Goal: Task Accomplishment & Management: Manage account settings

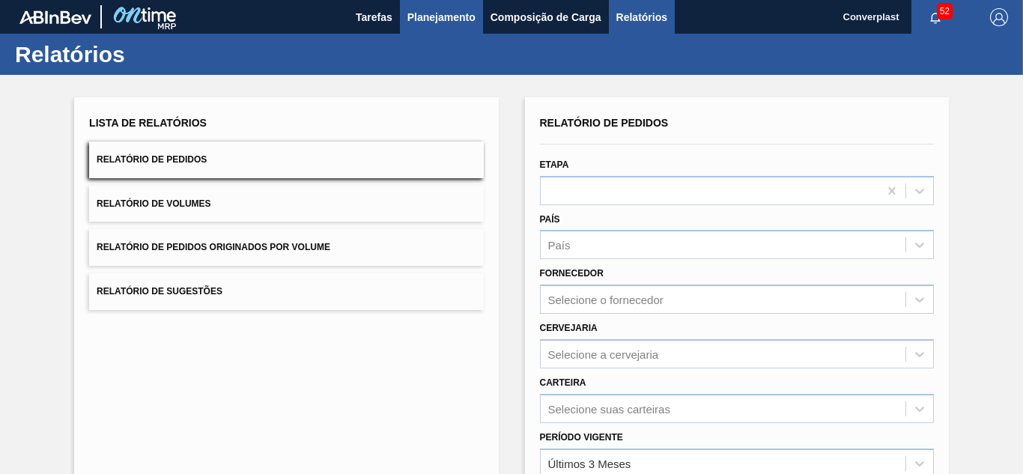
click at [416, 22] on span "Planejamento" at bounding box center [441, 17] width 68 height 18
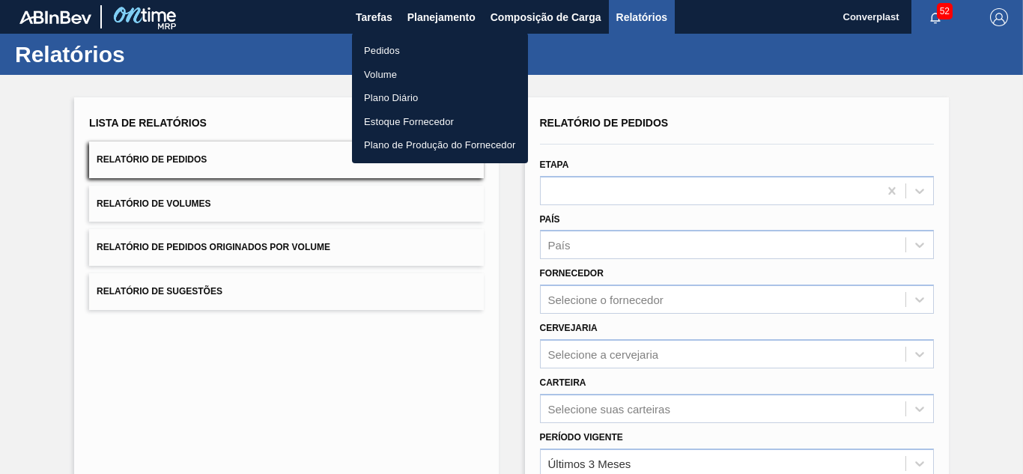
click at [411, 44] on li "Pedidos" at bounding box center [440, 51] width 176 height 24
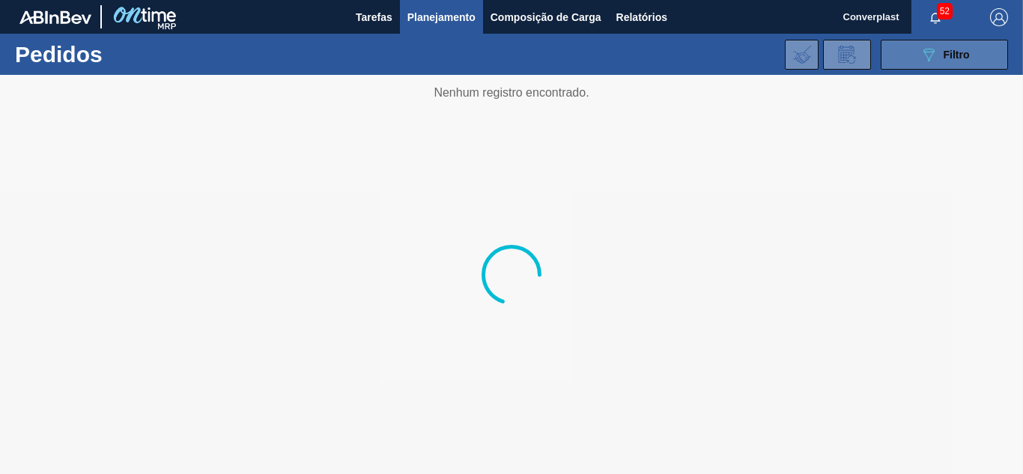
click at [956, 49] on span "Filtro" at bounding box center [957, 55] width 26 height 12
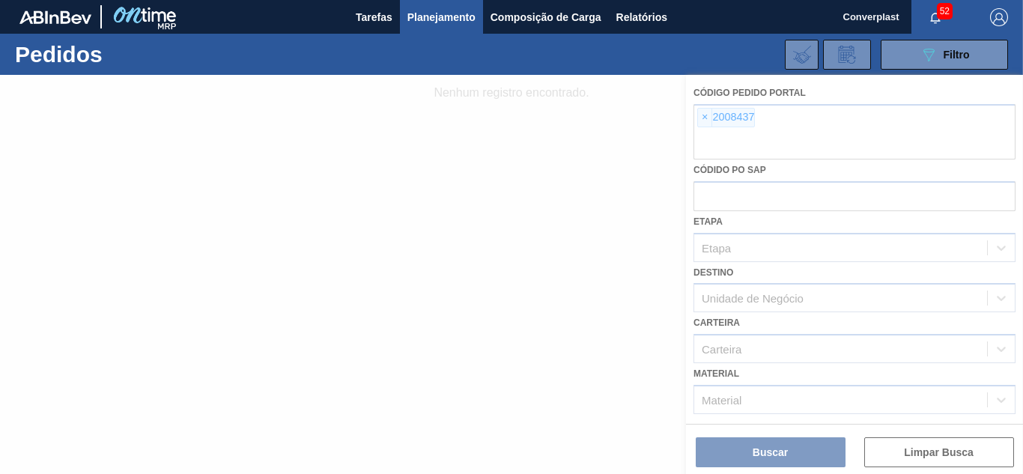
click at [700, 114] on div at bounding box center [511, 274] width 1023 height 399
click at [700, 121] on div at bounding box center [511, 274] width 1023 height 399
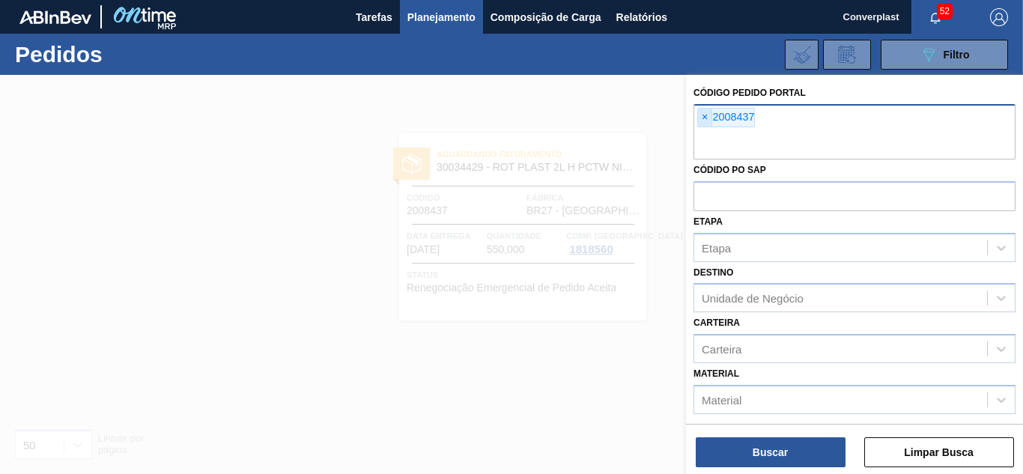
click at [707, 123] on span "×" at bounding box center [705, 118] width 14 height 18
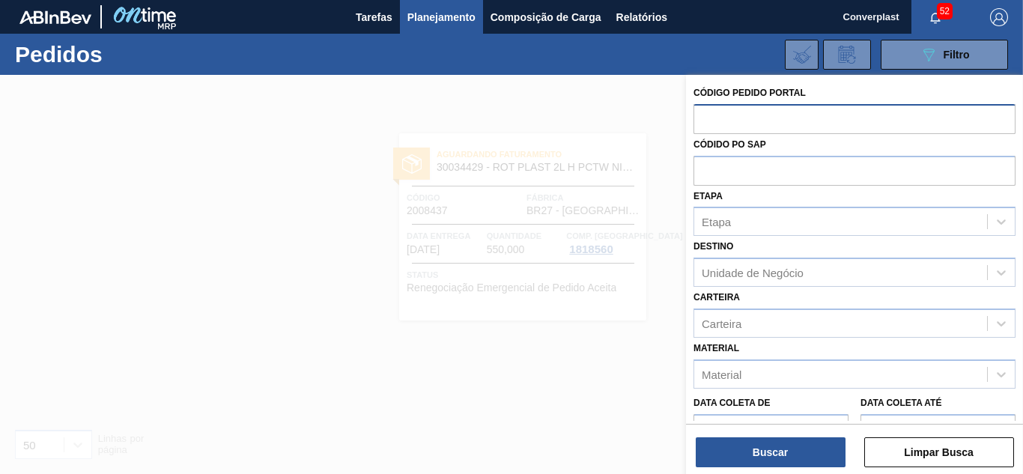
paste input "2018119"
type input "2018119"
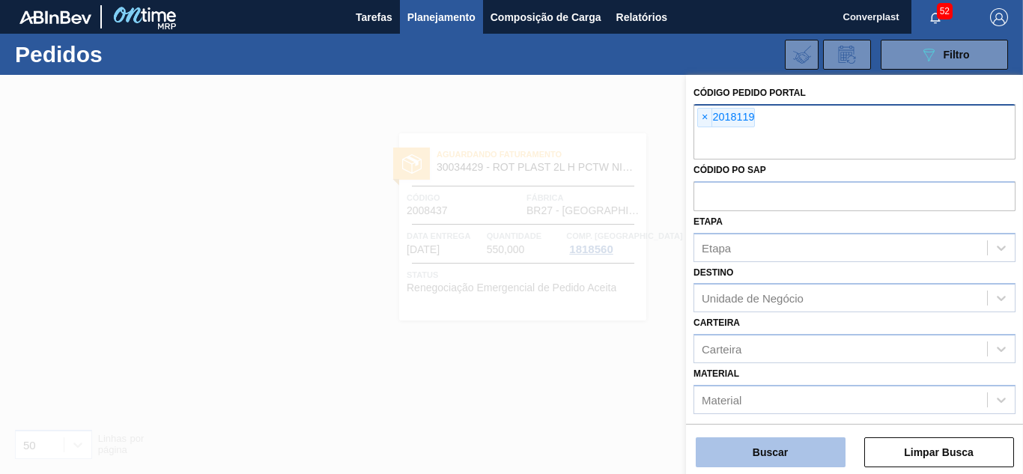
click at [779, 446] on button "Buscar" at bounding box center [771, 452] width 150 height 30
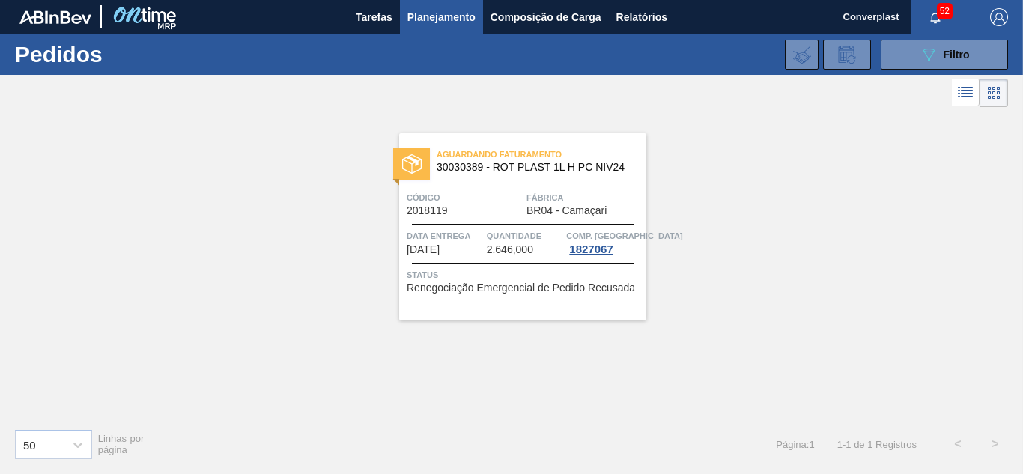
click at [566, 312] on div "Aguardando Faturamento 30030389 - ROT PLAST 1L H PC NIV24 Código 2018119 Fábric…" at bounding box center [522, 226] width 247 height 187
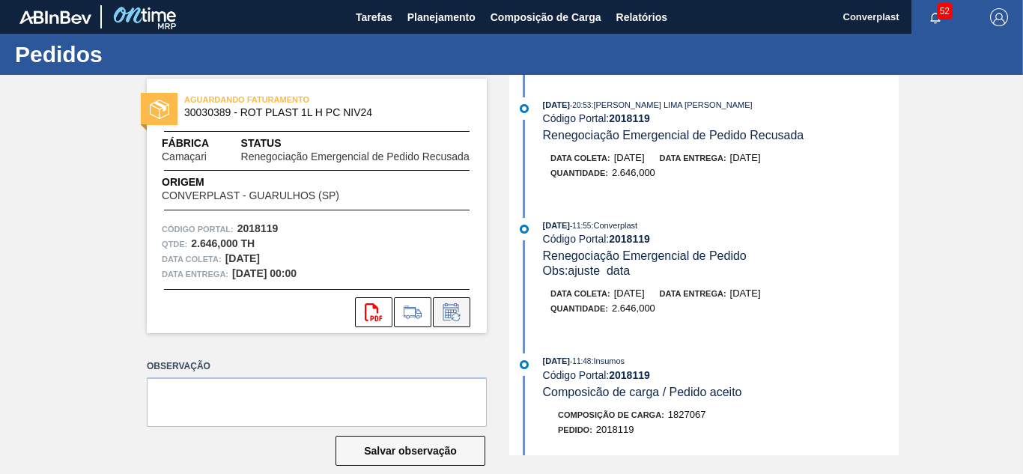
click at [461, 315] on icon at bounding box center [452, 312] width 24 height 18
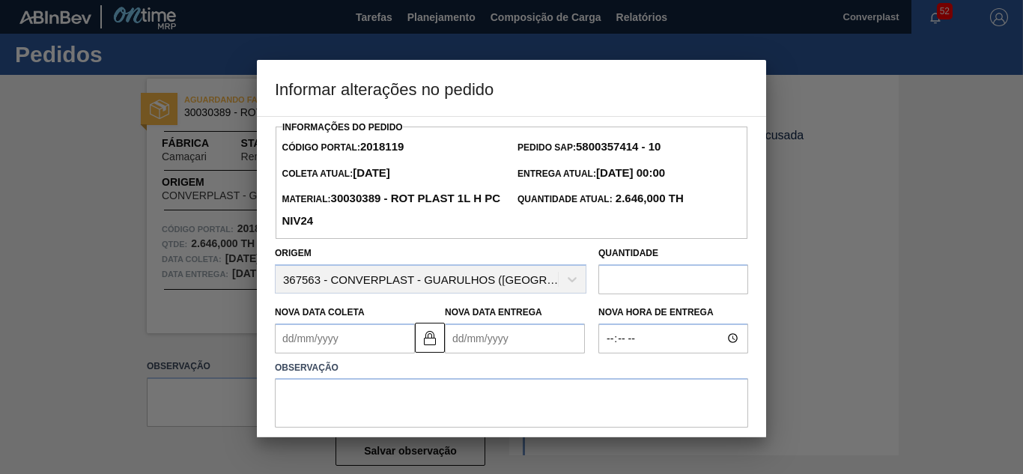
click at [324, 340] on Coleta2018119 "Nova Data Coleta" at bounding box center [345, 339] width 140 height 30
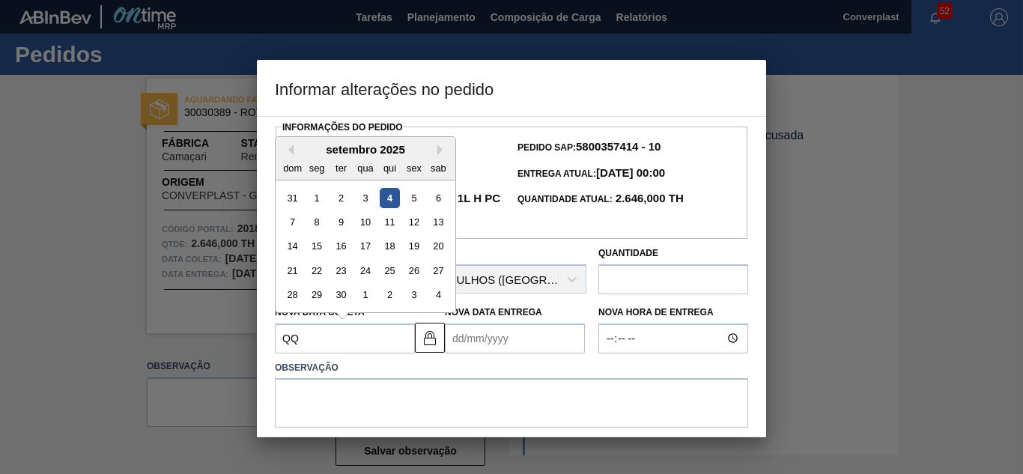
type Coleta2018119 "Q"
type Coleta2018119 "1"
type Entrega2018119 "[DATE]"
type Coleta2018119 "11"
type Entrega2018119 "[DATE]"
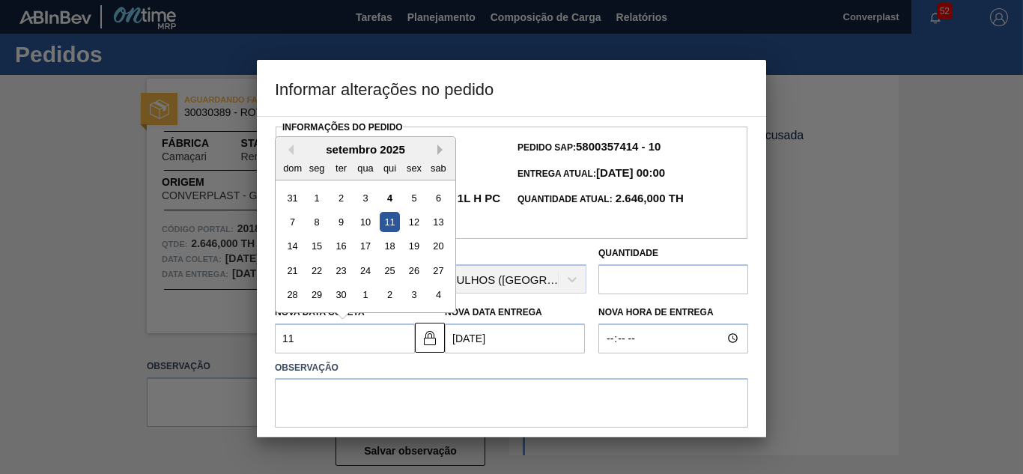
click at [442, 150] on button "Next Month" at bounding box center [442, 150] width 10 height 10
click at [440, 228] on div "11" at bounding box center [438, 222] width 20 height 20
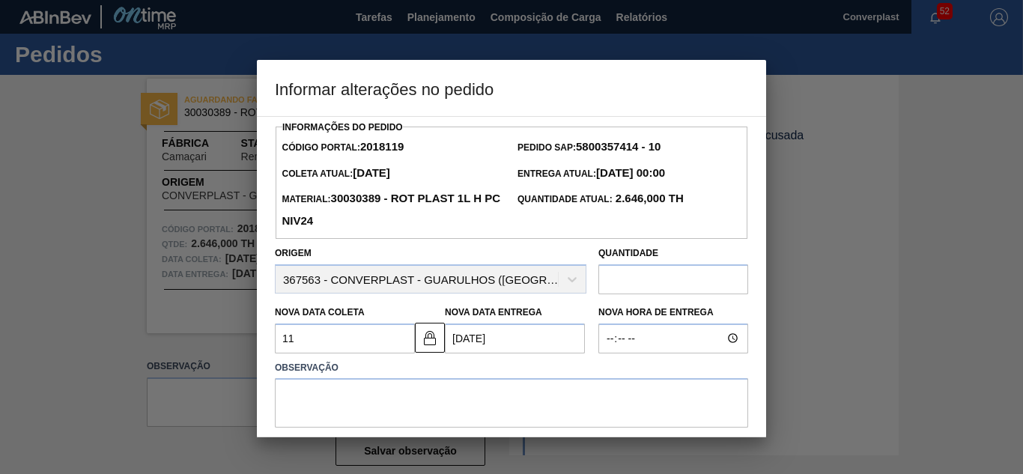
type Coleta2018119 "[DATE]"
type Entrega2018119 "[DATE]"
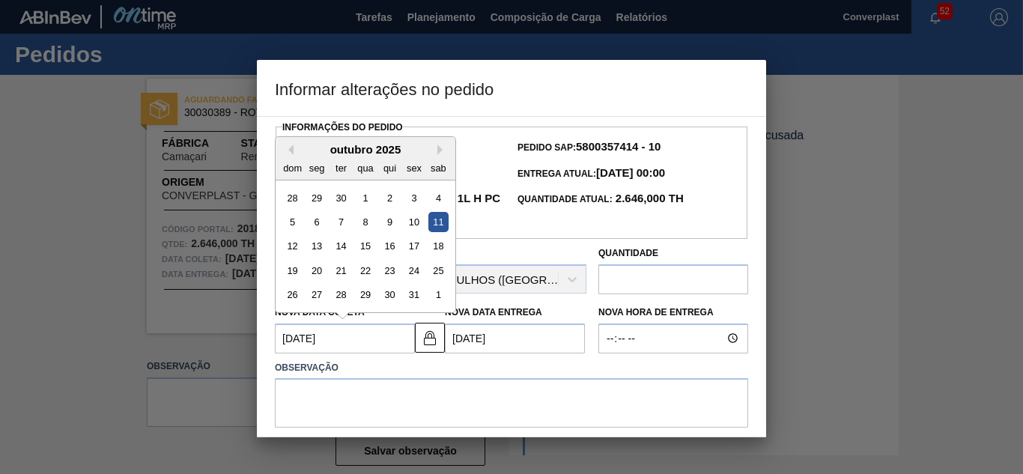
click at [300, 345] on Coleta2018119 "[DATE]" at bounding box center [345, 339] width 140 height 30
type Coleta2018119 "[DATE]"
type Entrega2018119 "[DATE]"
type Coleta2018119 "[DATE]"
type Entrega2018119 "[DATE]"
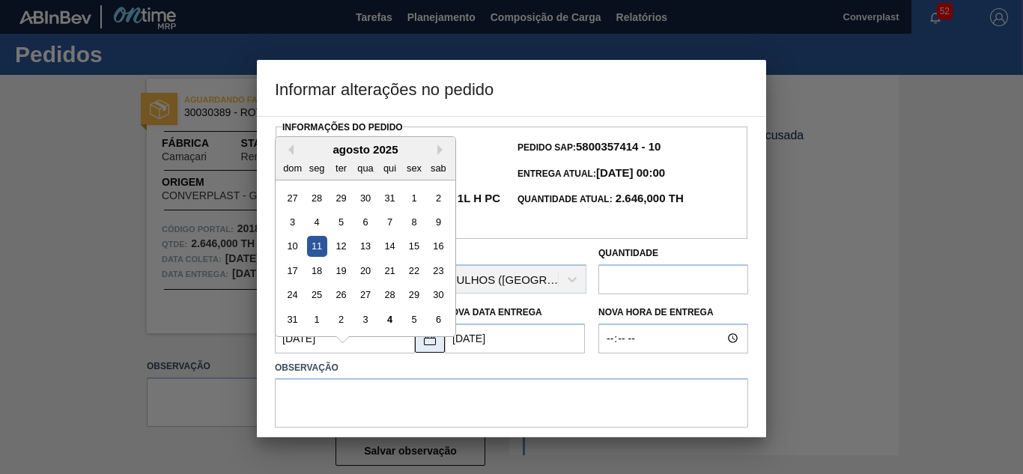
click at [427, 346] on img at bounding box center [430, 338] width 18 height 18
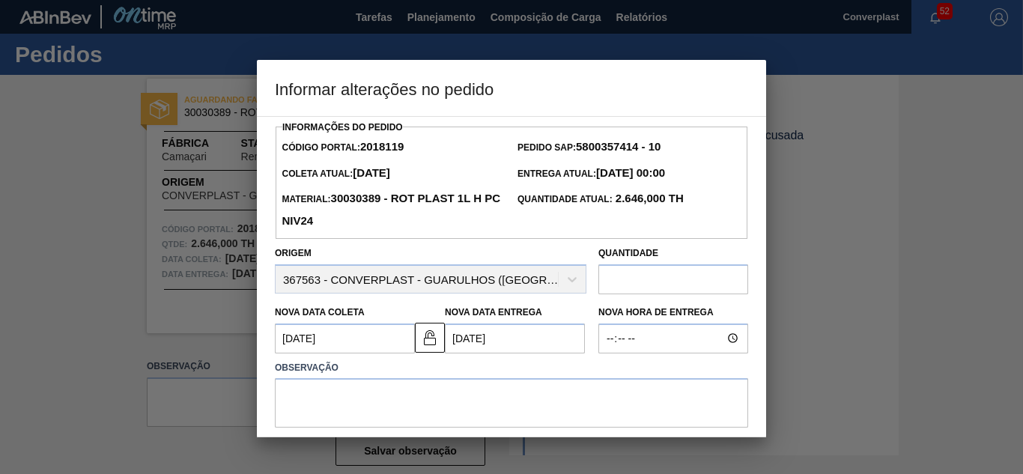
click at [303, 341] on Coleta2018119 "[DATE]" at bounding box center [345, 339] width 140 height 30
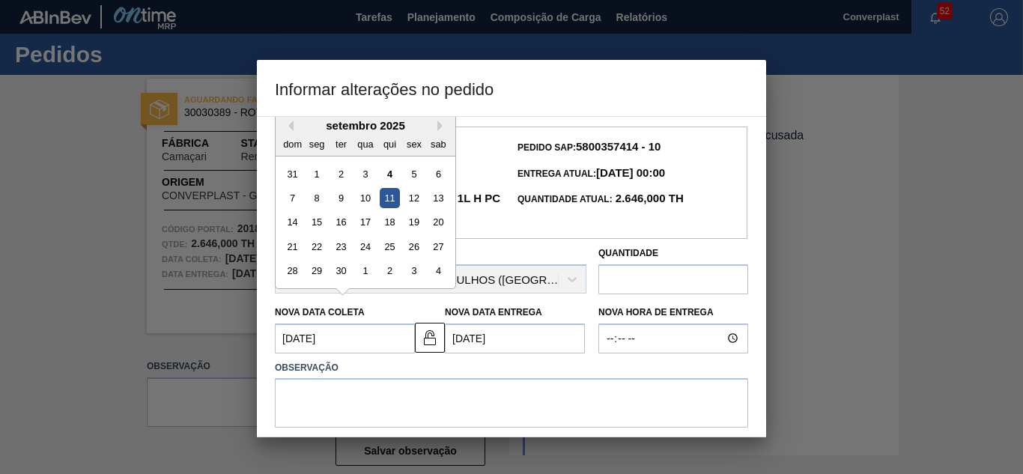
type Coleta2018119 "[DATE]"
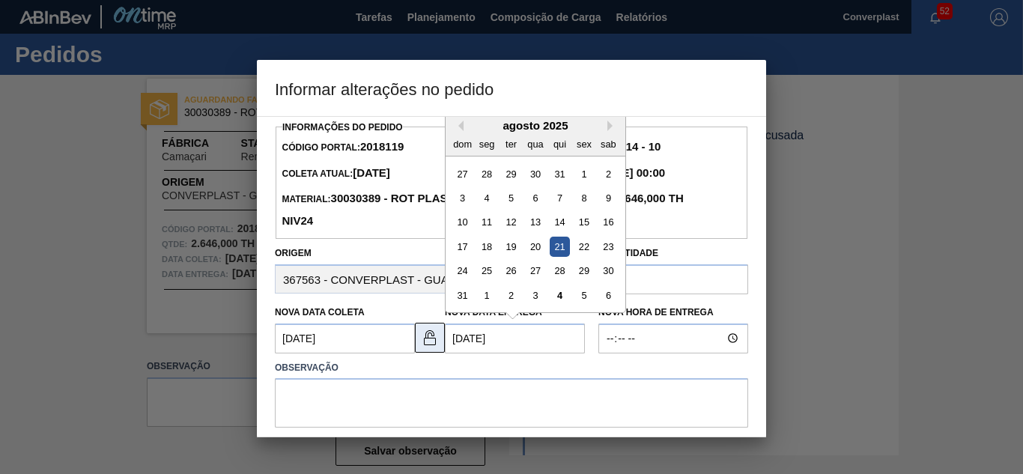
drag, startPoint x: 463, startPoint y: 342, endPoint x: 440, endPoint y: 342, distance: 23.2
click at [440, 342] on div "Nova Data [PERSON_NAME] [DATE] Nova Data Entrega [DATE] Previous Month Next Mon…" at bounding box center [431, 325] width 324 height 55
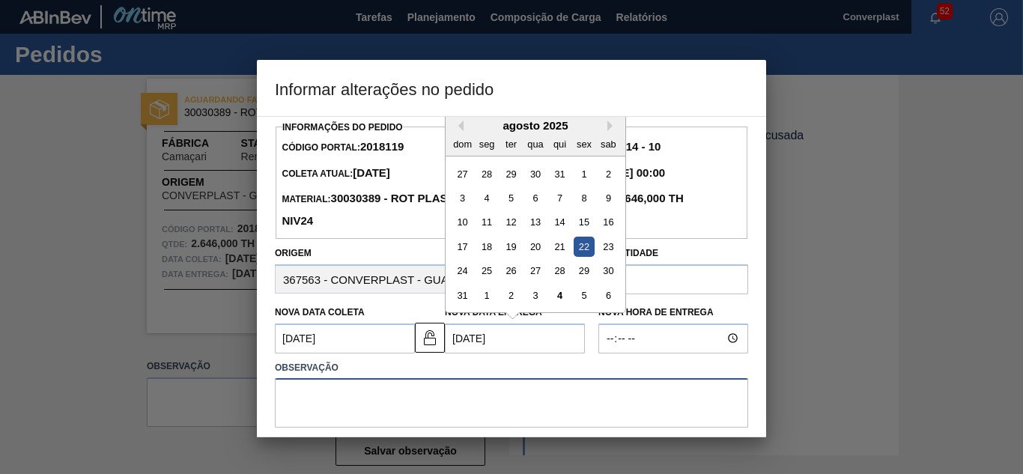
click at [437, 396] on textarea at bounding box center [511, 402] width 473 height 49
click at [482, 338] on Entrega2018119 "[DATE]" at bounding box center [515, 339] width 140 height 30
click at [480, 342] on Entrega2018119 "[DATE]" at bounding box center [515, 339] width 140 height 30
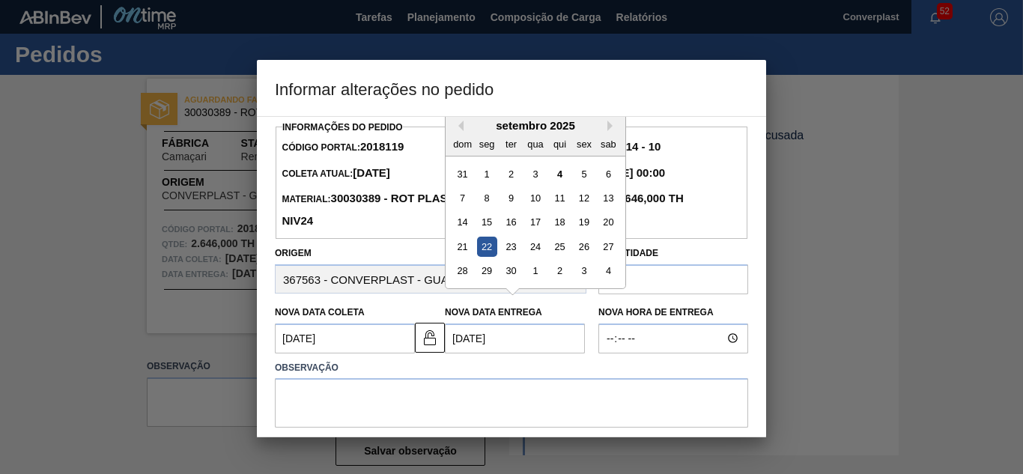
type Entrega2018119 "[DATE]"
click at [462, 393] on textarea at bounding box center [511, 402] width 473 height 49
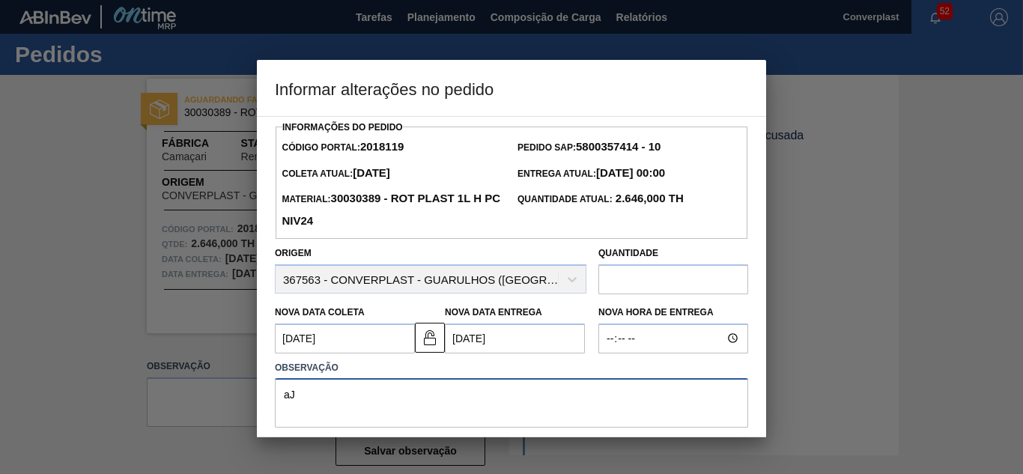
type textarea "a"
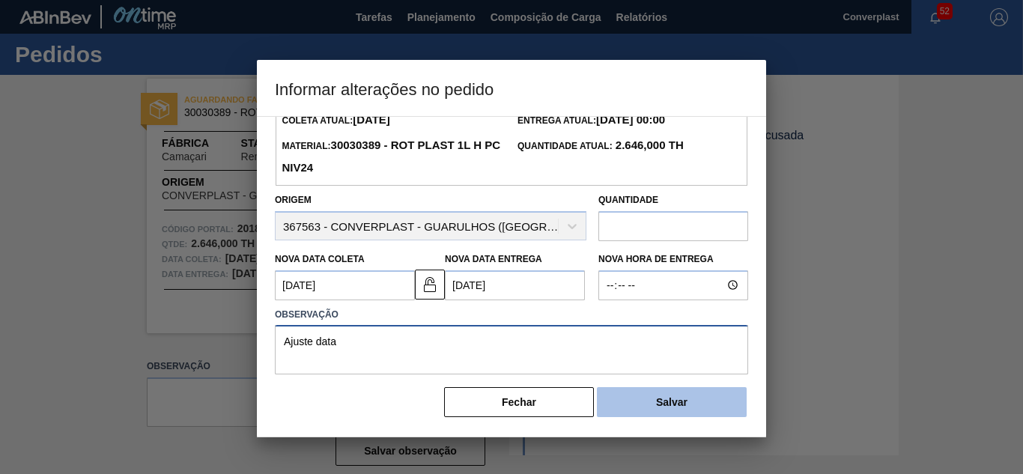
type textarea "Ajuste data"
click at [710, 402] on button "Salvar" at bounding box center [672, 402] width 150 height 30
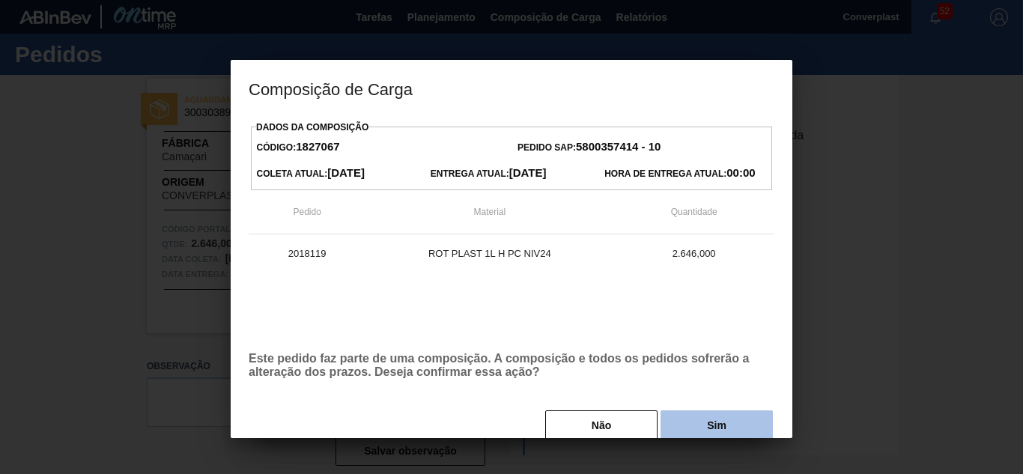
click at [708, 422] on button "Sim" at bounding box center [717, 425] width 112 height 30
